Goal: Contribute content

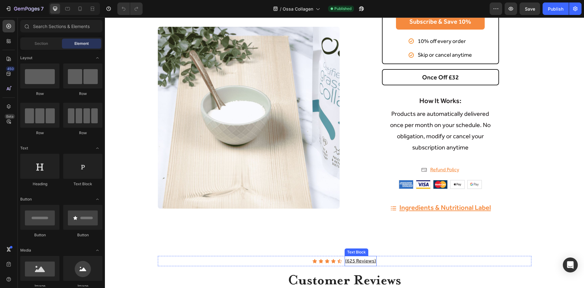
scroll to position [311, 0]
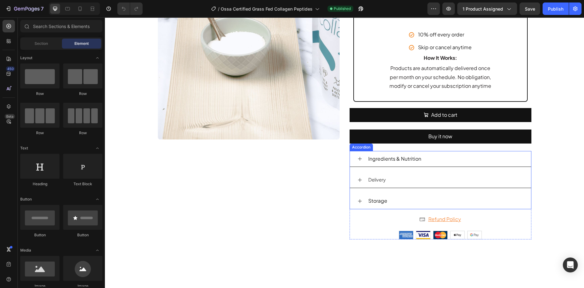
scroll to position [436, 0]
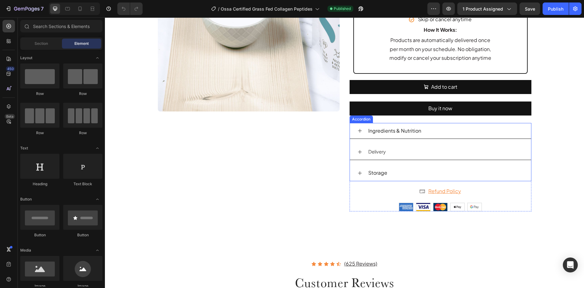
click at [401, 174] on div "Storage" at bounding box center [445, 172] width 156 height 11
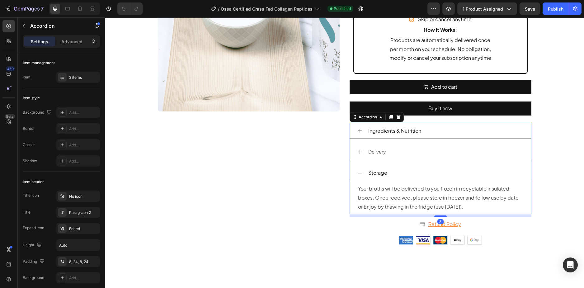
scroll to position [498, 0]
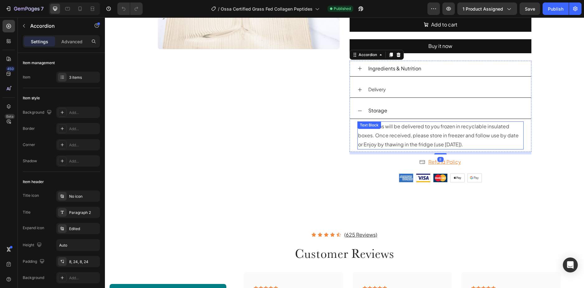
click at [420, 135] on p "Your broths will be delivered to you frozen in recyclable insulated boxes. Once…" at bounding box center [440, 135] width 165 height 27
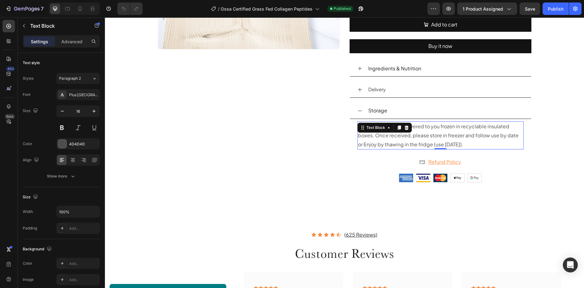
click at [451, 134] on p "Your broths will be delivered to you frozen in recyclable insulated boxes. Once…" at bounding box center [440, 135] width 165 height 27
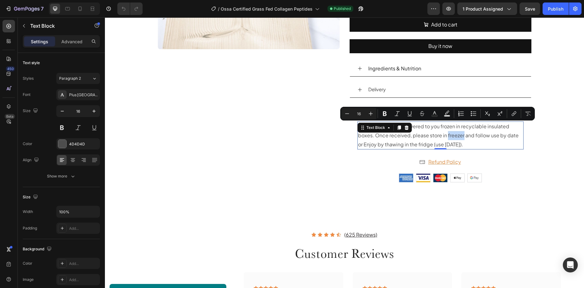
click at [412, 139] on p "Your broths will be delivered to you frozen in recyclable insulated boxes. Once…" at bounding box center [440, 135] width 165 height 27
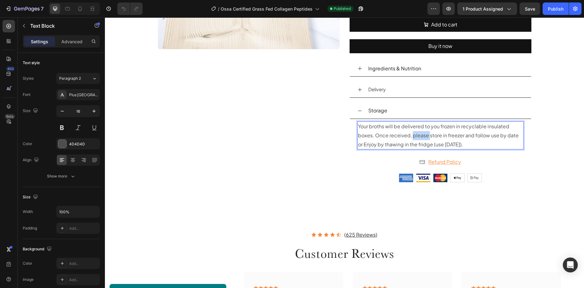
click at [412, 139] on p "Your broths will be delivered to you frozen in recyclable insulated boxes. Once…" at bounding box center [440, 135] width 165 height 27
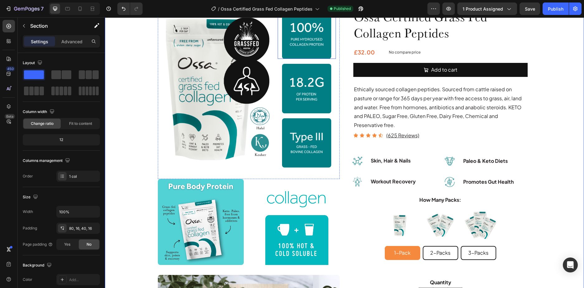
scroll to position [0, 0]
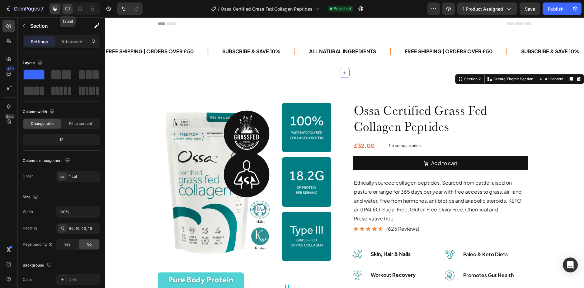
click at [70, 10] on icon at bounding box center [67, 9] width 6 height 6
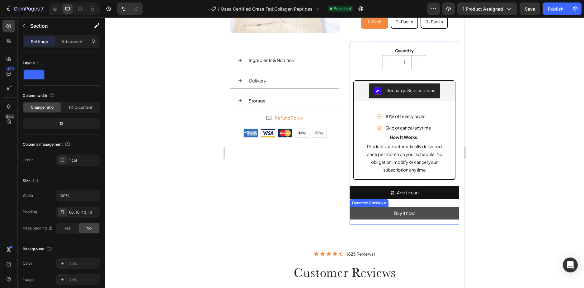
scroll to position [312, 0]
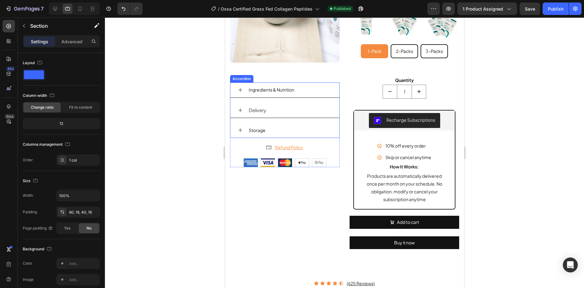
click at [264, 126] on p "Storage" at bounding box center [256, 130] width 17 height 8
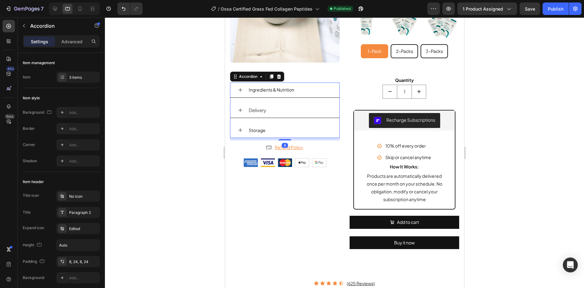
click at [281, 123] on div "Storage" at bounding box center [284, 130] width 109 height 15
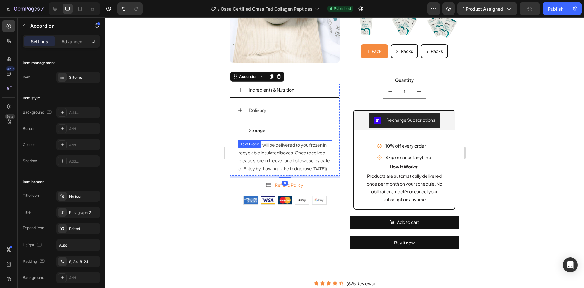
click at [270, 147] on span "Your broths will be delivered to you frozen in recyclable insulated boxes. Once…" at bounding box center [283, 156] width 91 height 29
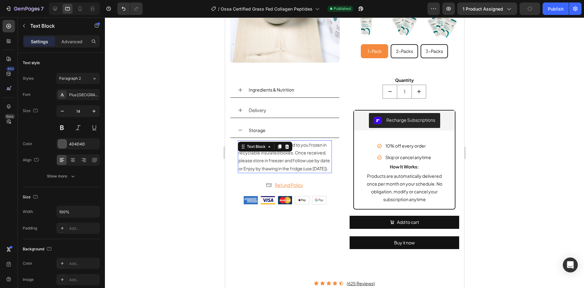
click at [270, 147] on span "Your broths will be delivered to you frozen in recyclable insulated boxes. Once…" at bounding box center [283, 156] width 91 height 29
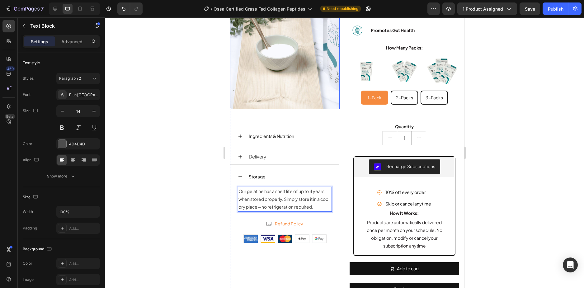
scroll to position [280, 0]
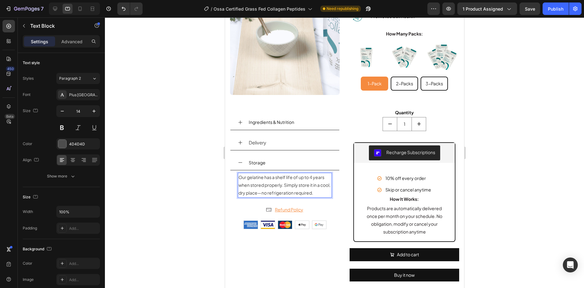
click at [262, 174] on span "Our gelatine has a shelf life of up to 4 years when stored properly. Simply sto…" at bounding box center [284, 184] width 92 height 21
click at [307, 180] on span "Our gelatine has a shelf life of up to 4 years when stored properly. Simply sto…" at bounding box center [284, 184] width 92 height 21
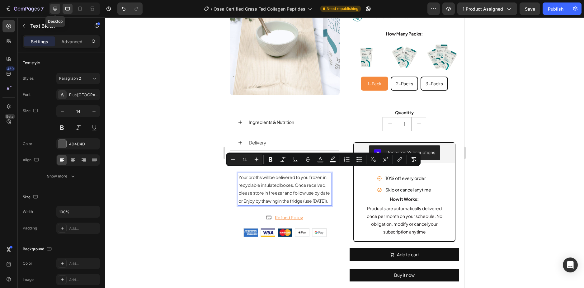
click at [58, 9] on icon at bounding box center [55, 9] width 6 height 6
type input "16"
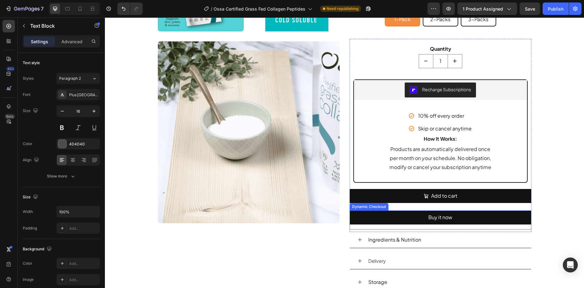
scroll to position [516, 0]
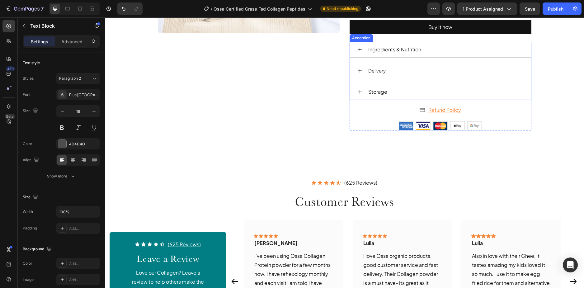
click at [406, 86] on div "Storage" at bounding box center [445, 91] width 156 height 11
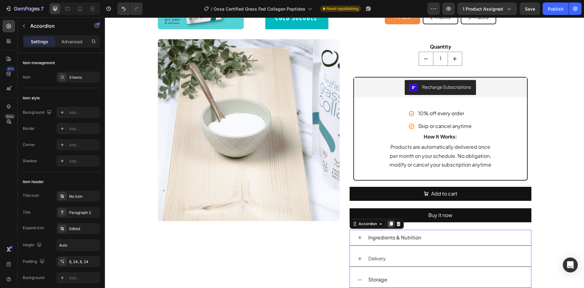
scroll to position [391, 0]
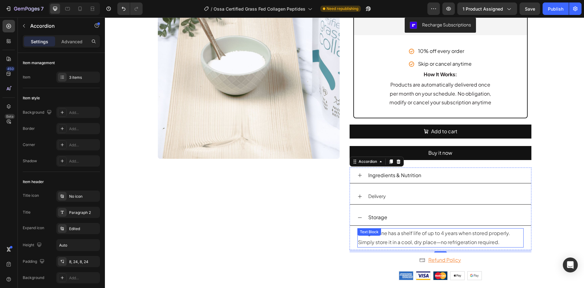
click at [388, 235] on p "Our gelatine has a shelf life of up to 4 years when stored properly. Simply sto…" at bounding box center [440, 238] width 165 height 18
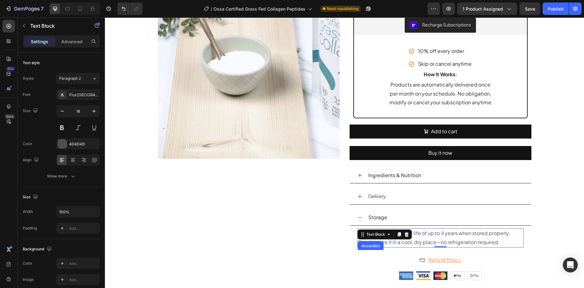
click at [419, 239] on p "Our gelatine has a shelf life of up to 4 years when stored properly. Simply sto…" at bounding box center [440, 238] width 165 height 18
click at [419, 235] on p "Our gelatine has a shelf life of up to 4 years when stored properly. Simply sto…" at bounding box center [440, 238] width 165 height 18
click at [385, 232] on p "Our gelatine has a shelf life of up to 4 years when stored properly. Simply sto…" at bounding box center [440, 238] width 165 height 18
click at [383, 232] on p "Our gelatine has a shelf life of up to 4 years when stored properly. Simply sto…" at bounding box center [440, 238] width 165 height 18
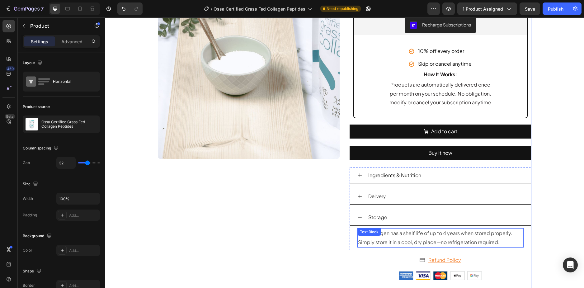
click at [392, 236] on div "Our Collagen has a shelf life of up to 4 years when stored properly. Simply sto…" at bounding box center [440, 237] width 166 height 19
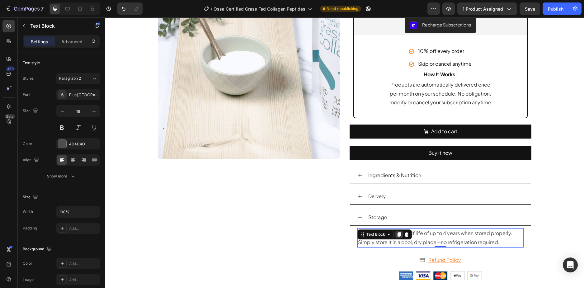
click at [392, 236] on div "Text Block" at bounding box center [384, 234] width 54 height 10
click at [395, 235] on div at bounding box center [398, 234] width 7 height 7
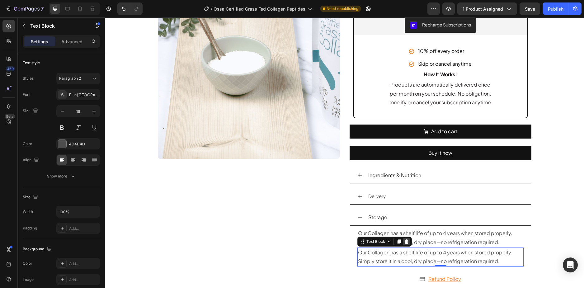
click at [405, 240] on icon at bounding box center [406, 241] width 4 height 4
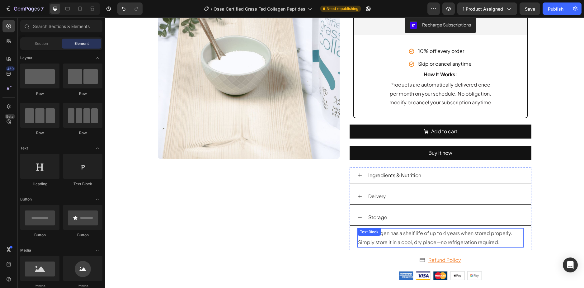
click at [447, 240] on p "Our Collagen has a shelf life of up to 4 years when stored properly. Simply sto…" at bounding box center [440, 238] width 165 height 18
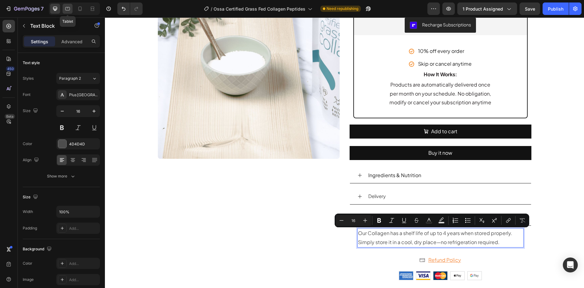
click at [68, 10] on icon at bounding box center [67, 8] width 5 height 3
type input "14"
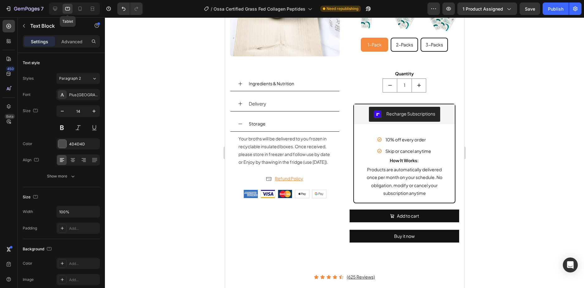
scroll to position [298, 0]
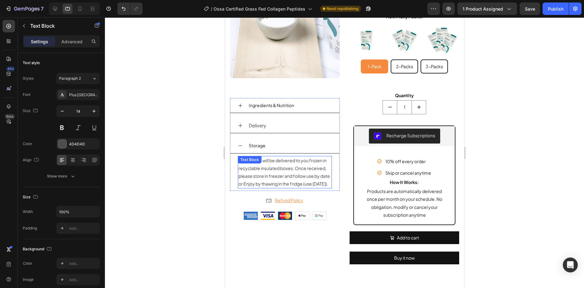
click at [266, 165] on span "Your broths will be delivered to you frozen in recyclable insulated boxes. Once…" at bounding box center [283, 171] width 91 height 29
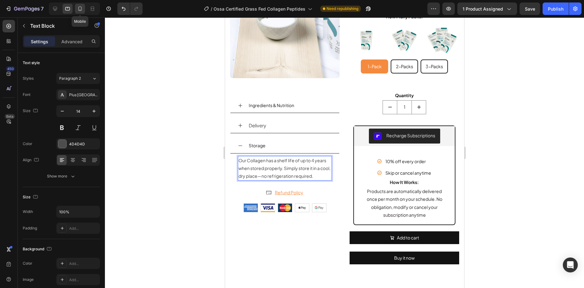
click at [77, 10] on icon at bounding box center [80, 9] width 6 height 6
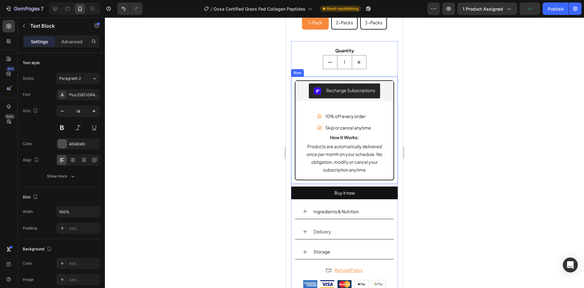
scroll to position [525, 0]
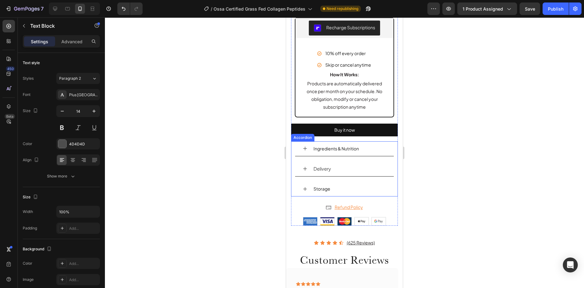
click at [346, 194] on div "Storage" at bounding box center [349, 189] width 74 height 10
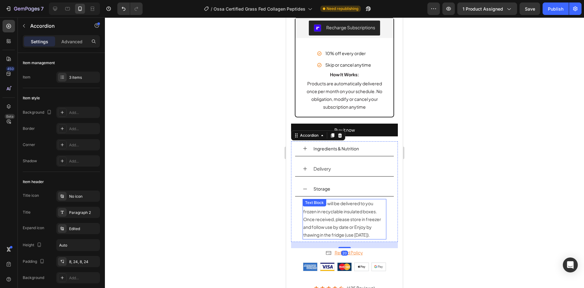
scroll to position [587, 0]
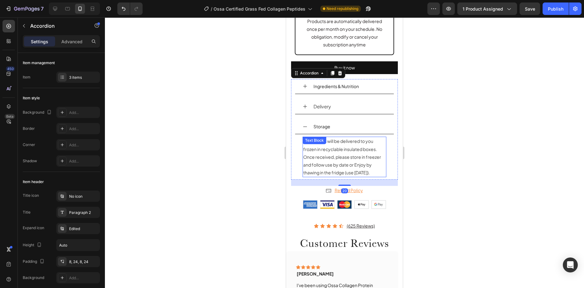
click at [318, 162] on span "Your broths will be delivered to you frozen in recyclable insulated boxes. Once…" at bounding box center [342, 156] width 78 height 37
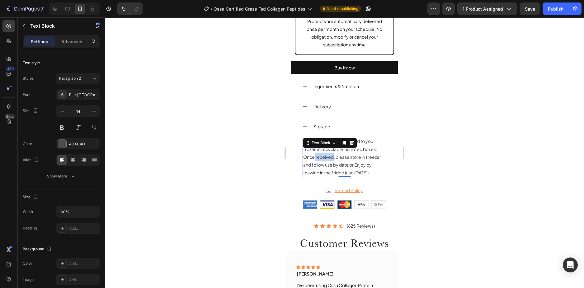
click at [318, 162] on span "Your broths will be delivered to you frozen in recyclable insulated boxes. Once…" at bounding box center [342, 156] width 78 height 37
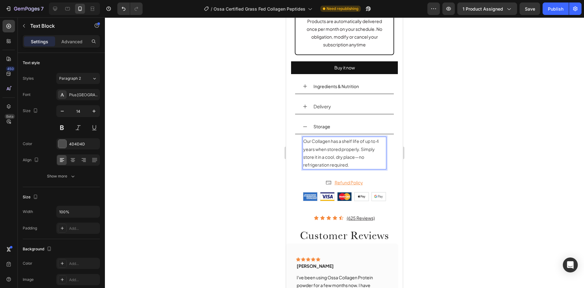
click at [421, 134] on div at bounding box center [344, 152] width 479 height 270
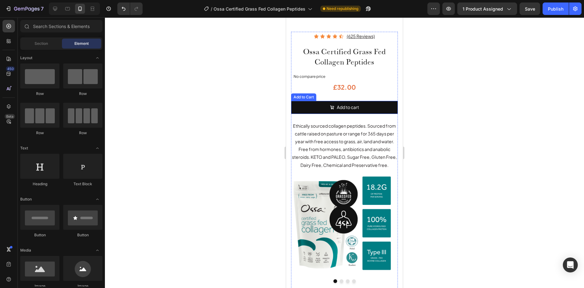
scroll to position [0, 0]
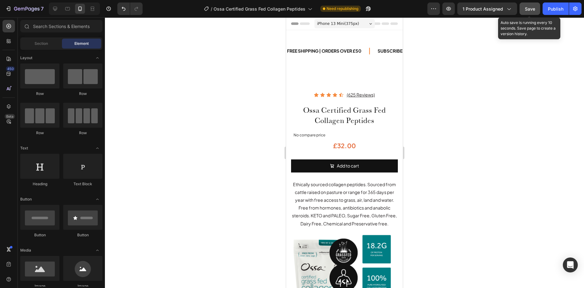
click at [527, 10] on span "Save" at bounding box center [530, 8] width 10 height 5
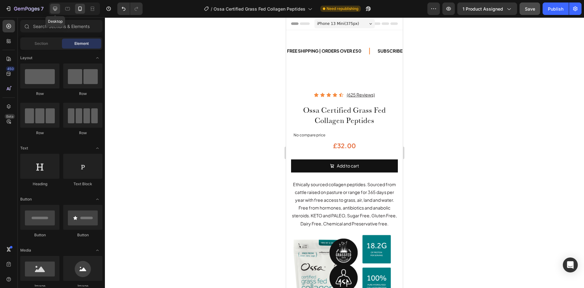
click at [57, 9] on icon at bounding box center [55, 9] width 6 height 6
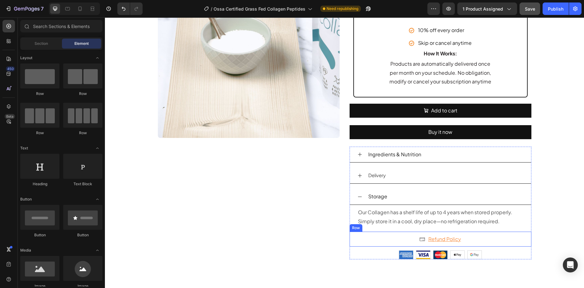
scroll to position [436, 0]
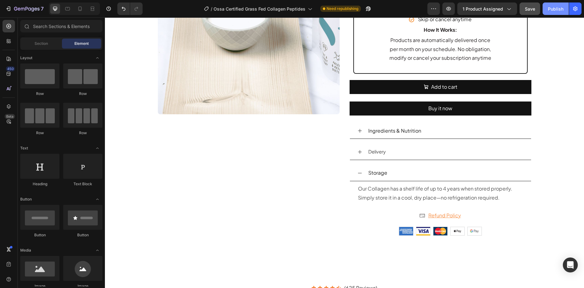
click at [557, 10] on div "Publish" at bounding box center [556, 9] width 16 height 7
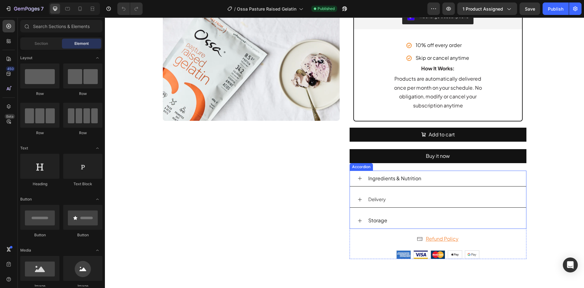
scroll to position [436, 0]
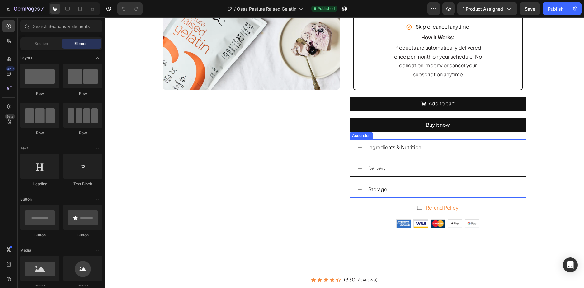
click at [399, 186] on div "Storage" at bounding box center [442, 189] width 151 height 11
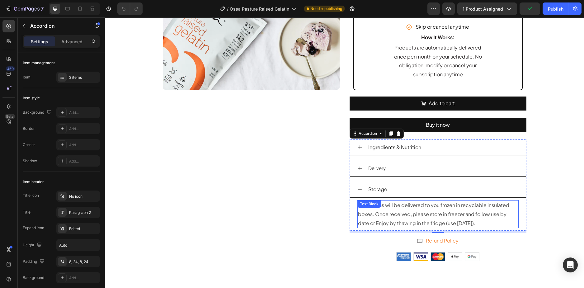
click at [389, 209] on p "Your broths will be delivered to you frozen in recyclable insulated boxes. Once…" at bounding box center [438, 214] width 160 height 27
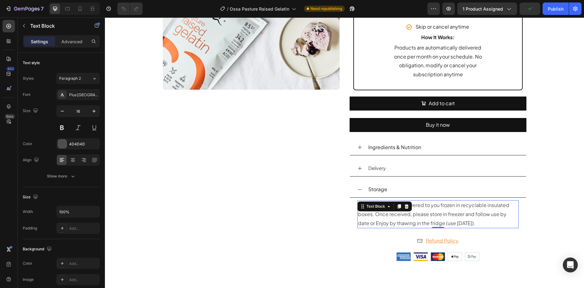
click at [389, 209] on div "Text Block" at bounding box center [376, 206] width 34 height 7
click at [404, 217] on p "Your broths will be delivered to you frozen in recyclable insulated boxes. Once…" at bounding box center [438, 214] width 160 height 27
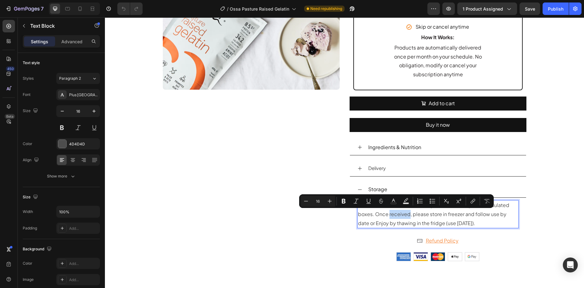
click at [404, 217] on p "Your broths will be delivered to you frozen in recyclable insulated boxes. Once…" at bounding box center [438, 214] width 160 height 27
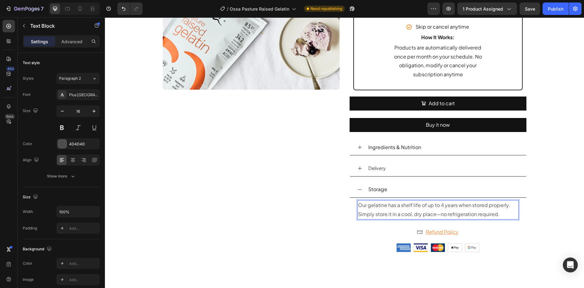
click at [369, 207] on p "Our gelatine has a shelf life of up to 4 years when stored properly. Simply sto…" at bounding box center [438, 210] width 160 height 18
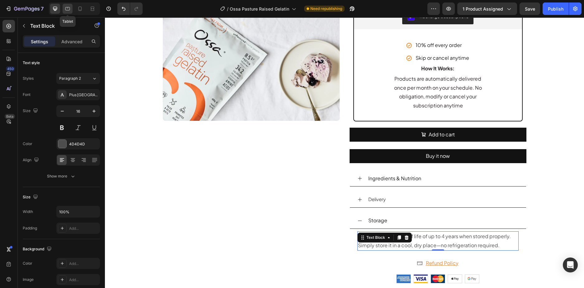
click at [69, 9] on icon at bounding box center [67, 9] width 6 height 6
type input "14"
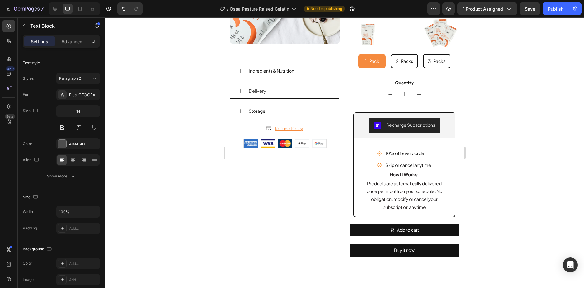
scroll to position [307, 0]
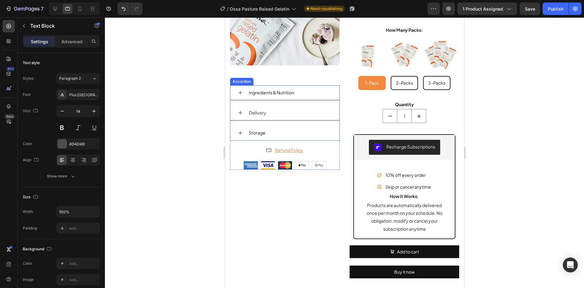
click at [285, 128] on div "Storage" at bounding box center [289, 133] width 84 height 10
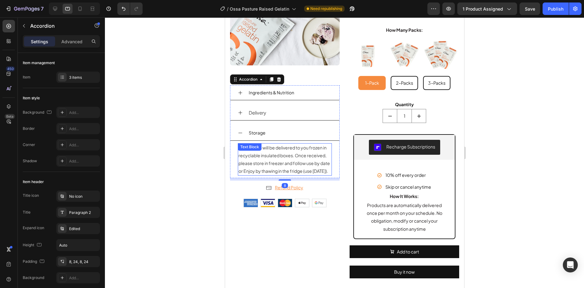
click at [259, 148] on div "Your broths will be delivered to you frozen in recyclable insulated boxes. Once…" at bounding box center [284, 159] width 94 height 33
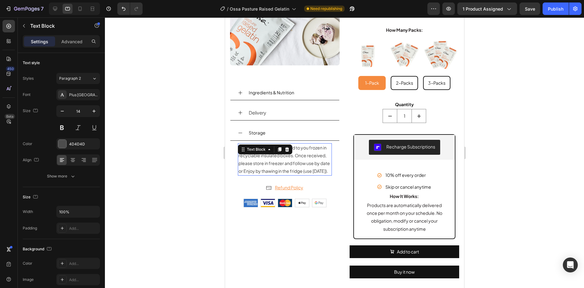
click at [259, 148] on div "Text Block" at bounding box center [264, 149] width 54 height 10
click at [257, 156] on span "Your broths will be delivered to you frozen in recyclable insulated boxes. Once…" at bounding box center [283, 159] width 91 height 29
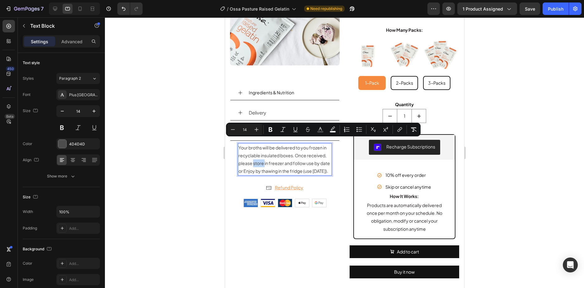
copy span "Your broths will be delivered to you frozen in recyclable insulated boxes. Once…"
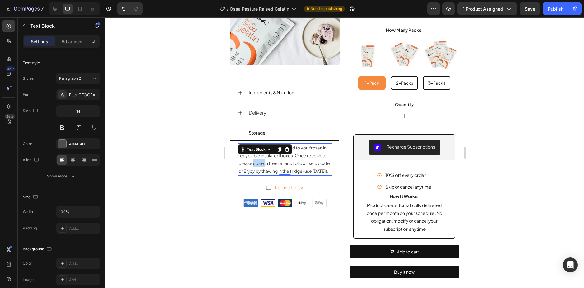
click at [266, 164] on span "Your broths will be delivered to you frozen in recyclable insulated boxes. Once…" at bounding box center [283, 159] width 91 height 29
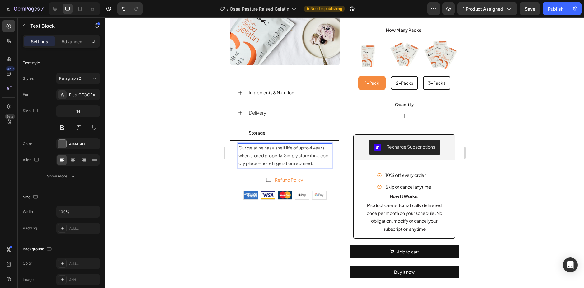
click at [250, 145] on span "Our gelatine has a shelf life of up to 4 years when stored properly. Simply sto…" at bounding box center [284, 155] width 92 height 21
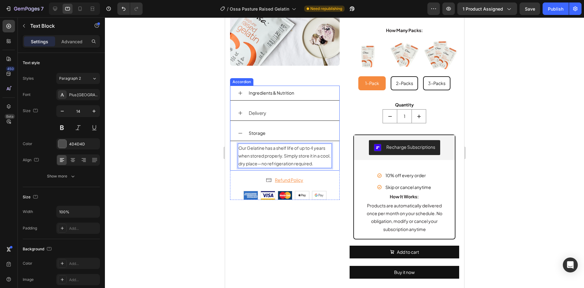
scroll to position [276, 0]
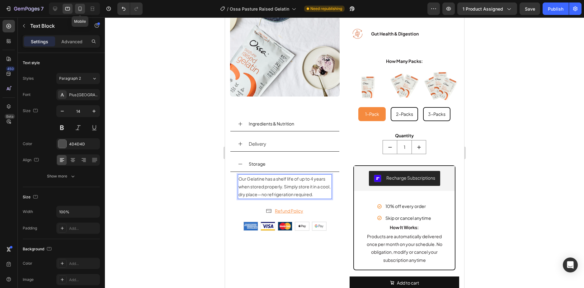
click at [80, 7] on icon at bounding box center [79, 9] width 3 height 4
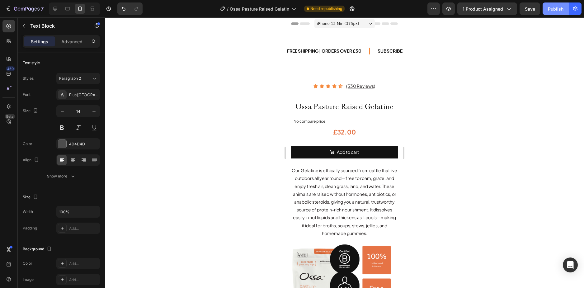
click at [549, 13] on button "Publish" at bounding box center [555, 8] width 26 height 12
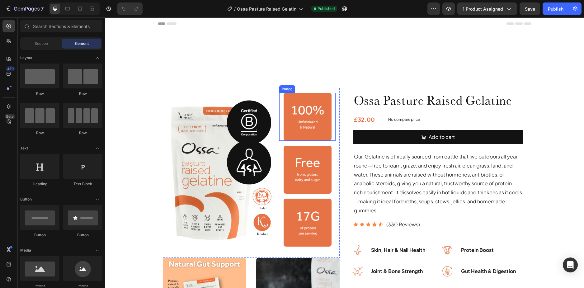
scroll to position [93, 0]
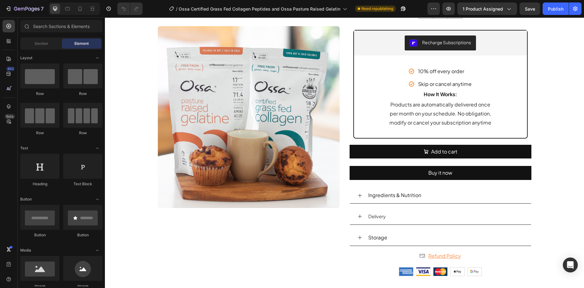
scroll to position [373, 0]
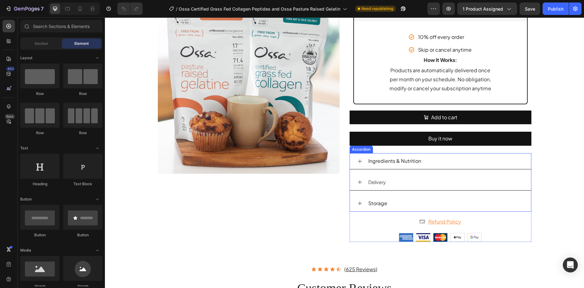
click at [394, 199] on div "Storage" at bounding box center [445, 203] width 156 height 11
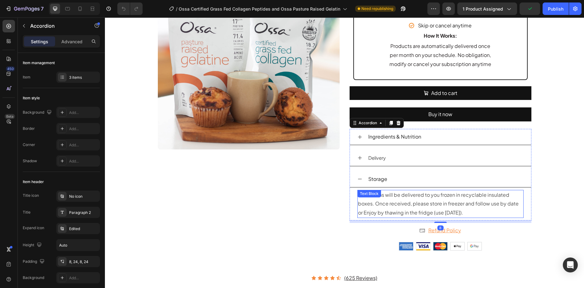
scroll to position [436, 0]
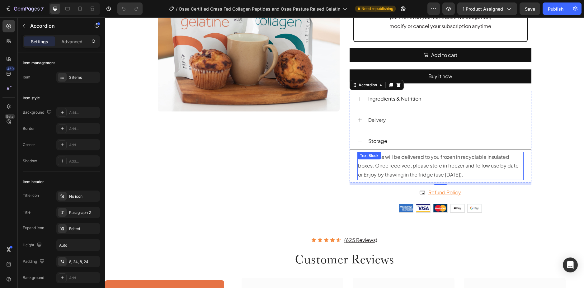
click at [375, 168] on p "Your broths will be delivered to you frozen in recyclable insulated boxes. Once…" at bounding box center [440, 165] width 165 height 27
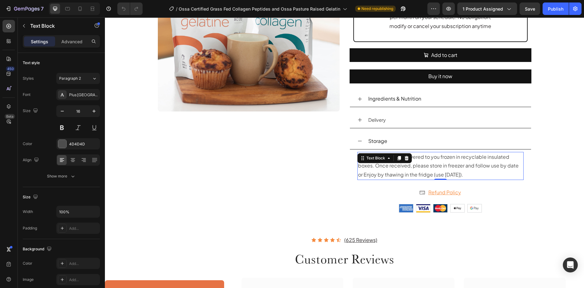
click at [375, 168] on p "Your broths will be delivered to you frozen in recyclable insulated boxes. Once…" at bounding box center [440, 165] width 165 height 27
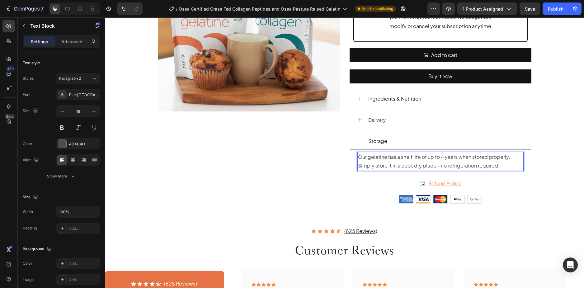
click at [368, 156] on p "Our gelatine has a shelf life of up to 4 years when stored properly. Simply sto…" at bounding box center [440, 161] width 165 height 18
click at [398, 161] on p "Our Gelatine & Collagen has a shelf life of up to 4 years when stored properly.…" at bounding box center [440, 161] width 165 height 18
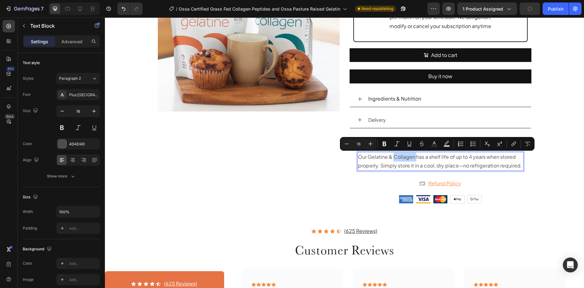
copy p "Our Gelatine & Collagen has a shelf life of up to 4 years when stored properly.…"
click at [67, 9] on icon at bounding box center [67, 9] width 6 height 6
type input "14"
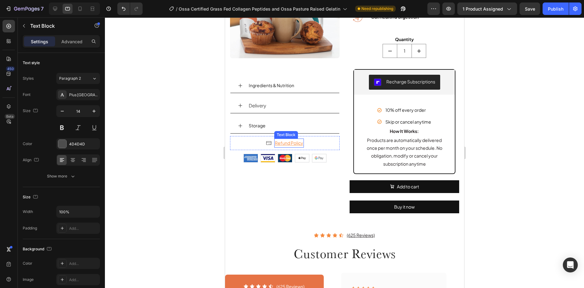
scroll to position [304, 0]
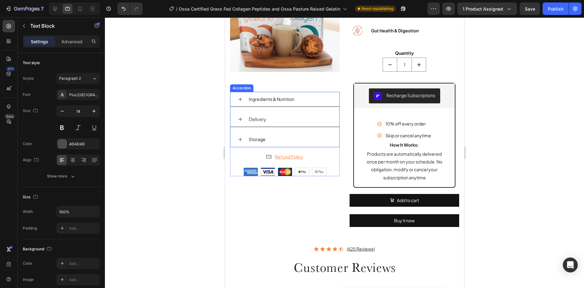
click at [288, 134] on div "Storage" at bounding box center [289, 139] width 84 height 10
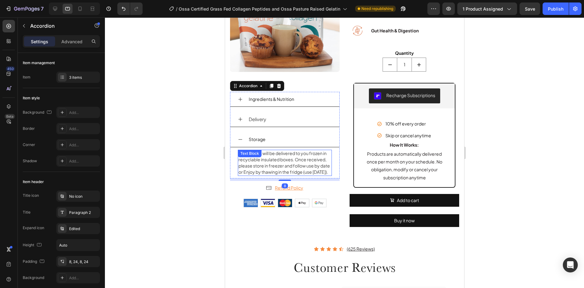
click at [266, 160] on span "Your broths will be delivered to you frozen in recyclable insulated boxes. Once…" at bounding box center [283, 162] width 91 height 24
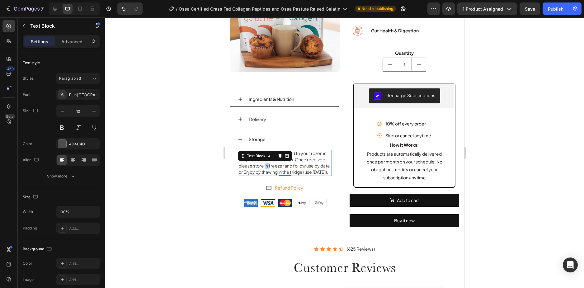
click at [266, 160] on span "Your broths will be delivered to you frozen in recyclable insulated boxes. Once…" at bounding box center [283, 162] width 91 height 24
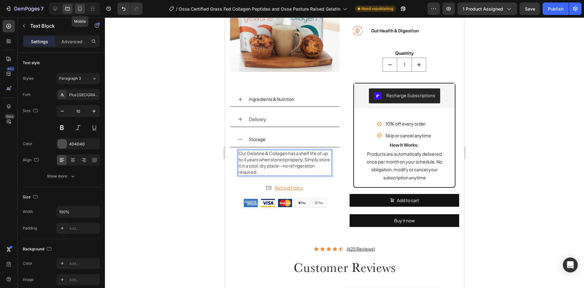
click at [81, 8] on icon at bounding box center [80, 9] width 6 height 6
type input "14"
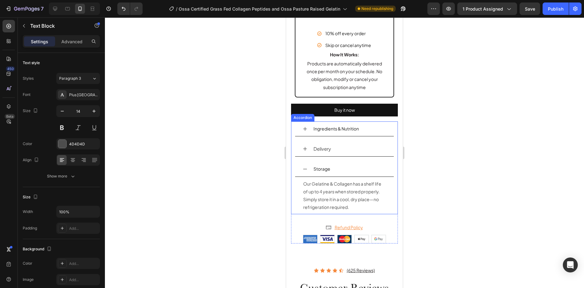
scroll to position [594, 0]
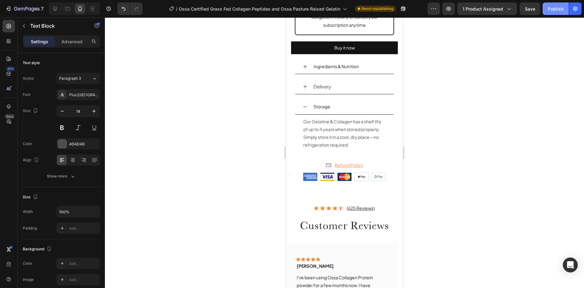
click at [554, 12] on div "Publish" at bounding box center [556, 9] width 16 height 7
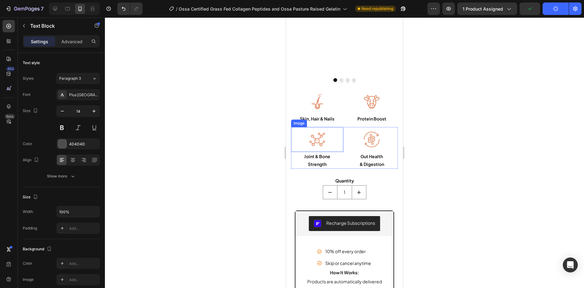
scroll to position [189, 0]
